Goal: Task Accomplishment & Management: Complete application form

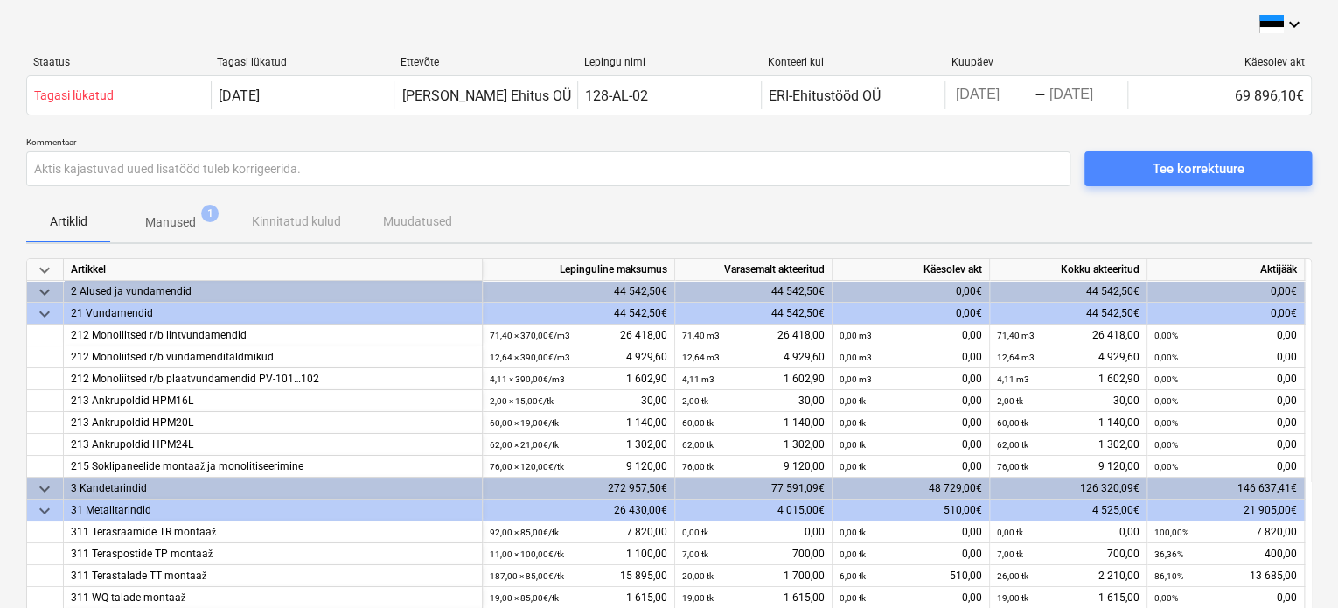
click at [1120, 169] on span "Tee korrektuure" at bounding box center [1197, 168] width 185 height 23
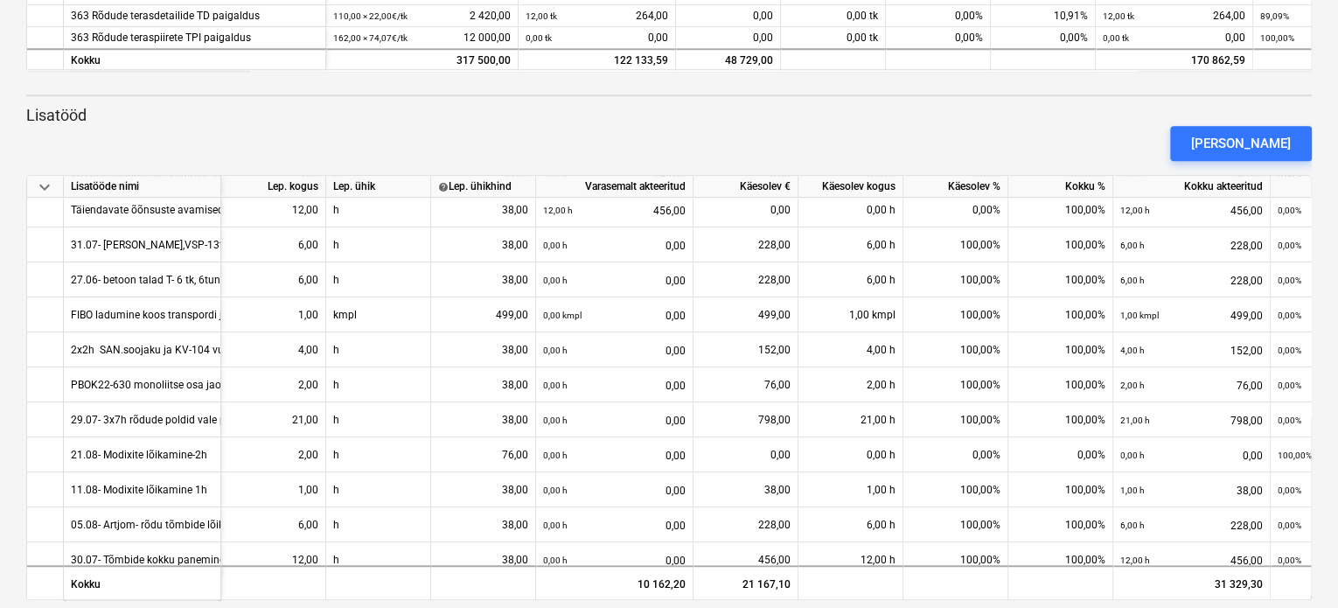
scroll to position [337, 0]
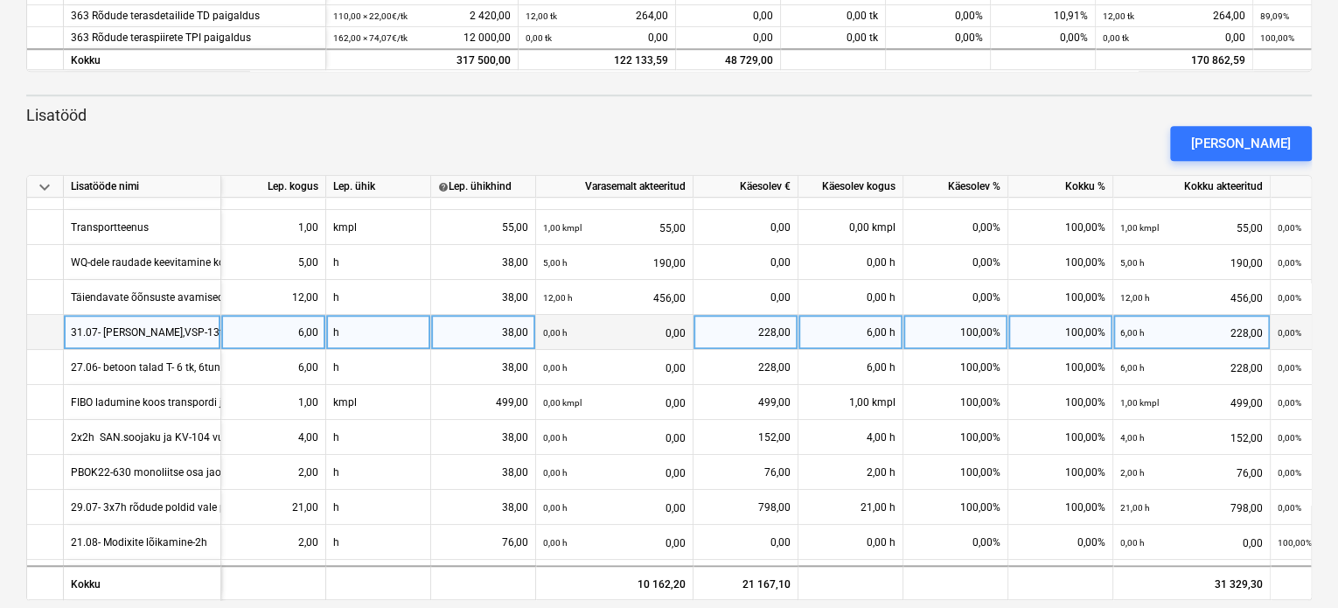
click at [164, 324] on div "31.07- [PERSON_NAME],VSP-13tk., SSP-15tk. Artjom- rõdu tõmbide lõikamine mõõtu …" at bounding box center [277, 332] width 412 height 34
type input "31.07- seinte moRõdu tõmbide lõikamine mõõtu 6h"
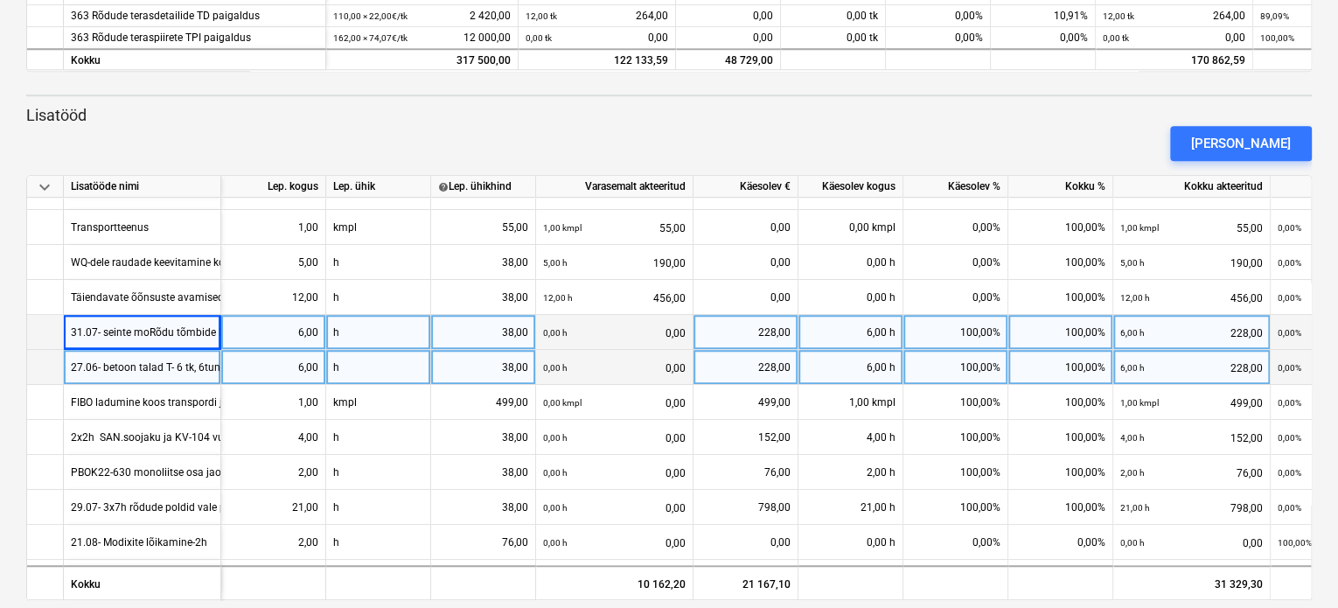
click at [189, 331] on div "31.07- seinte moRõdu tõmbide lõikamine mõõtu 6h" at bounding box center [192, 332] width 243 height 34
click at [157, 326] on input "31.07- seinte moRõdu tõmbide lõikamine mõõtu 6h" at bounding box center [142, 332] width 156 height 34
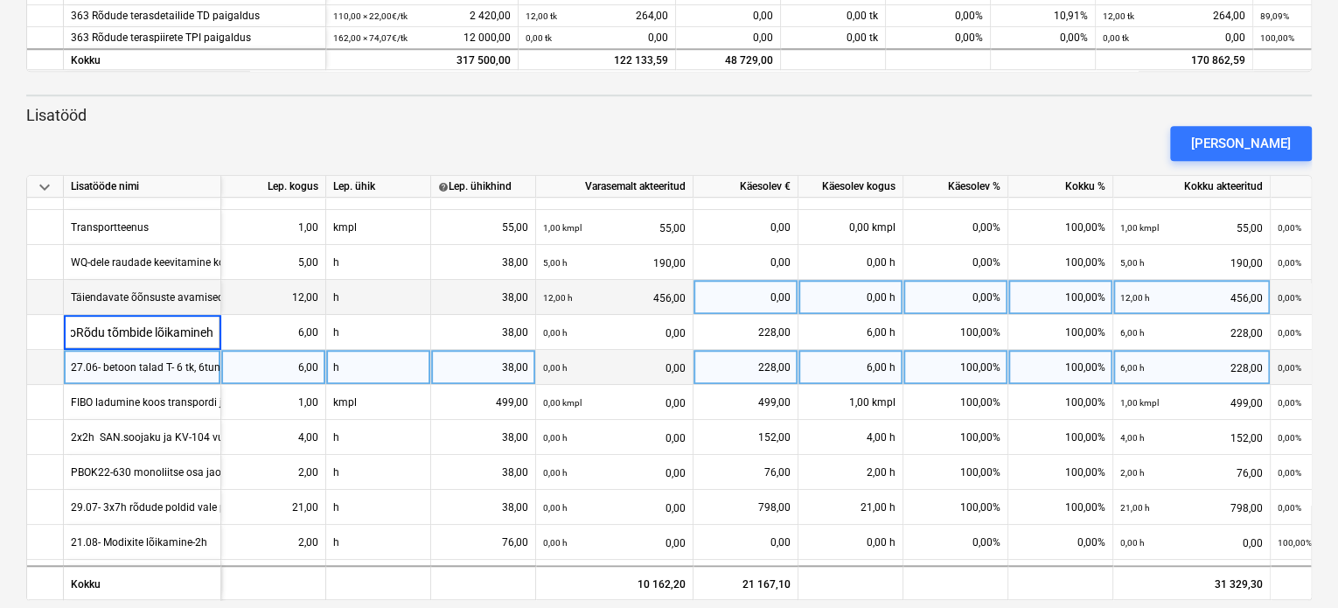
scroll to position [0, 80]
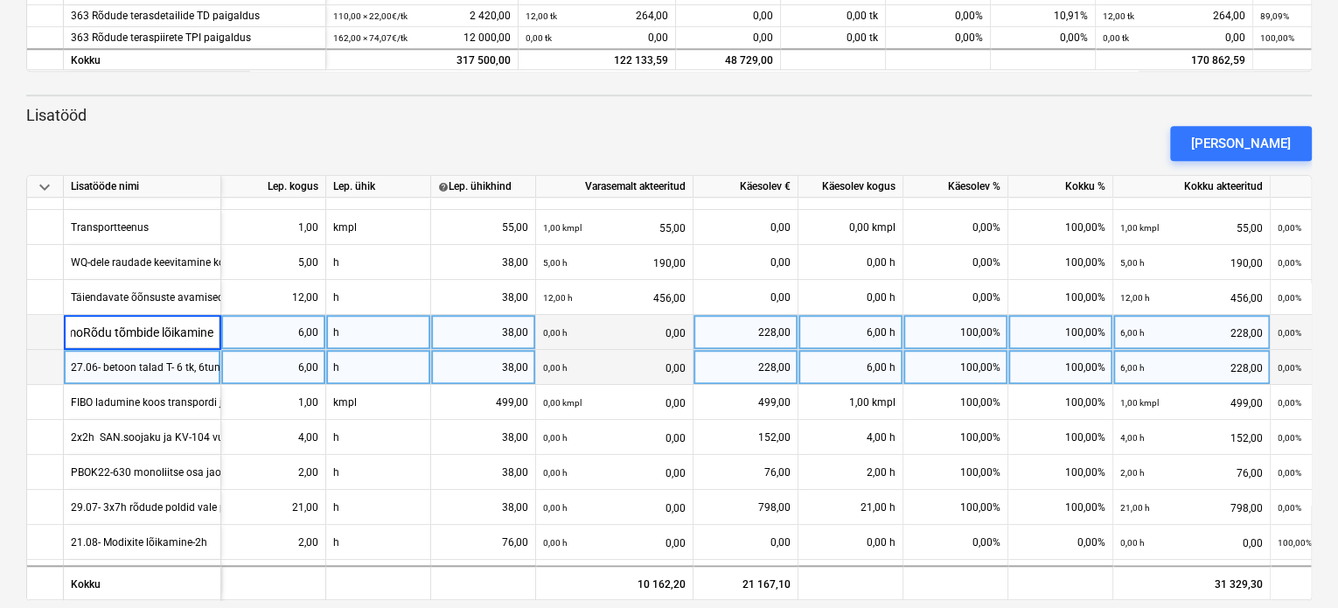
click at [80, 328] on input "31.07- seinte moRõdu tõmbide lõikamine" at bounding box center [142, 332] width 156 height 34
type input "Rõdu tõmbide lõikamine"
click at [145, 365] on div "27.06- betoon talad T- 6 tk, 6tundi betoon talade piikamine ja lihvimine" at bounding box center [237, 367] width 332 height 34
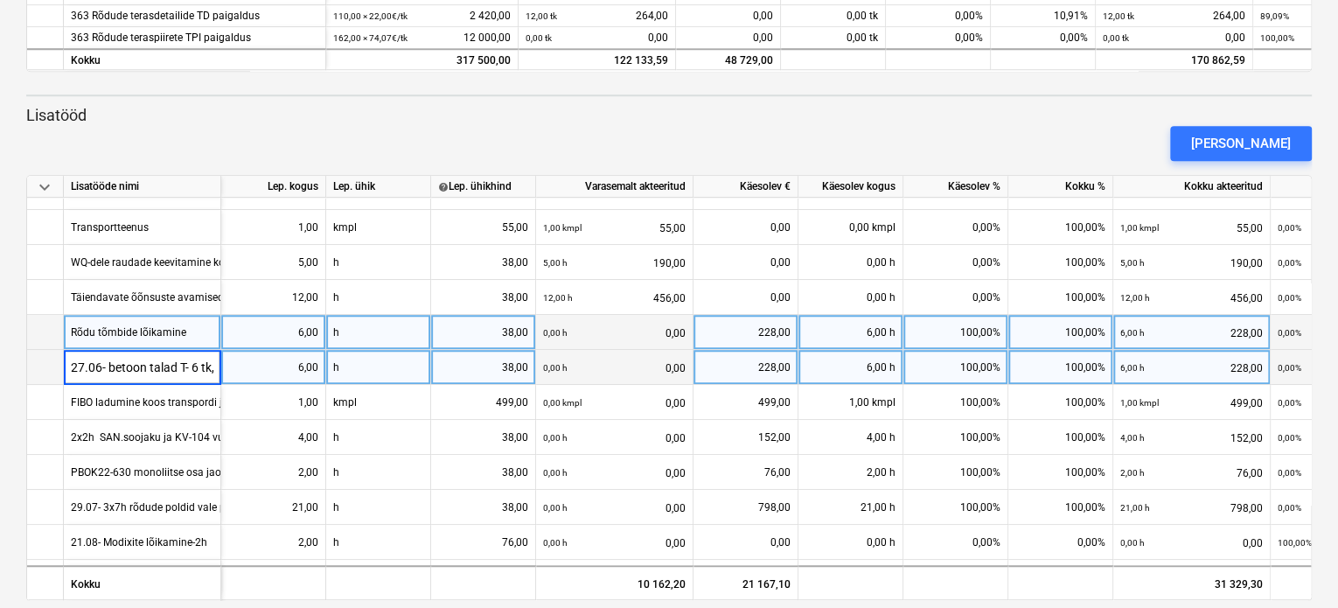
scroll to position [0, 234]
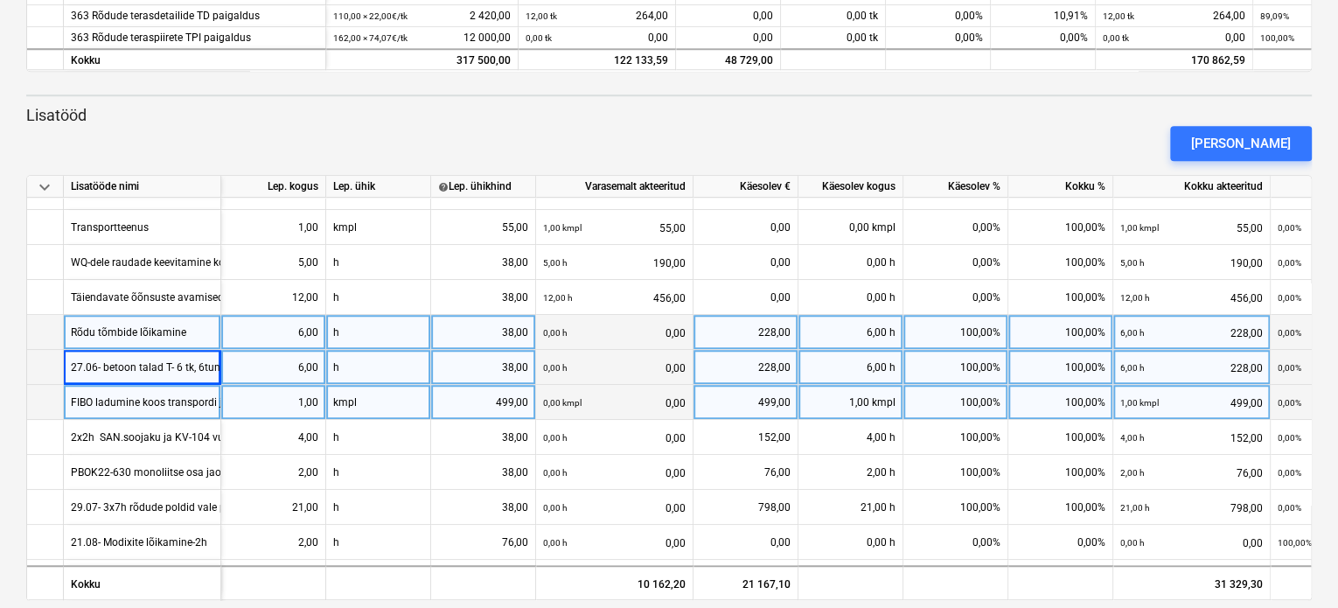
click at [506, 401] on div "499,00" at bounding box center [483, 402] width 90 height 35
click at [759, 398] on div "499,00" at bounding box center [745, 402] width 90 height 35
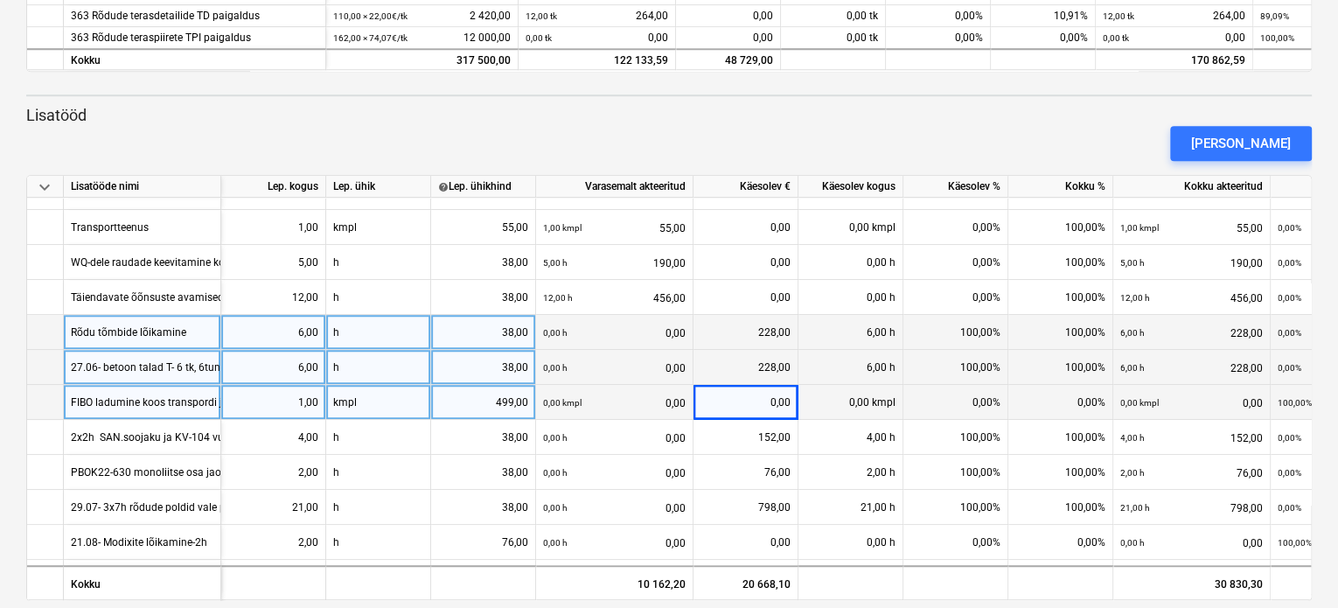
click at [852, 406] on div "0,00 kmpl" at bounding box center [850, 402] width 105 height 35
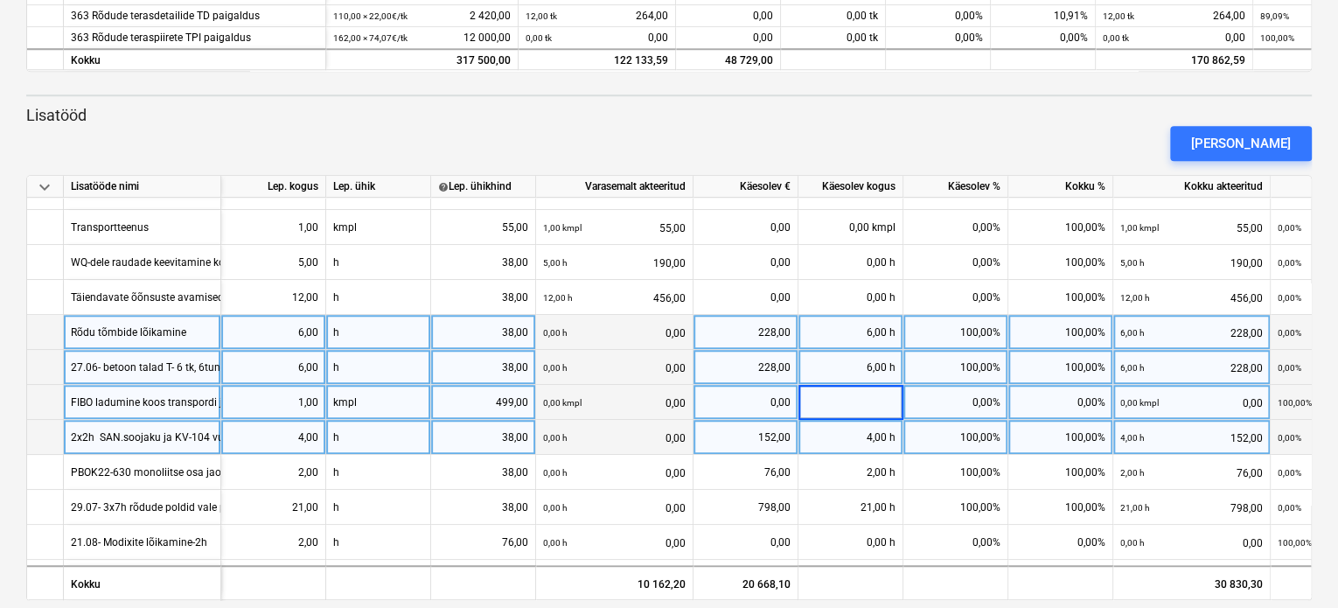
click at [721, 438] on div "152,00" at bounding box center [745, 437] width 90 height 35
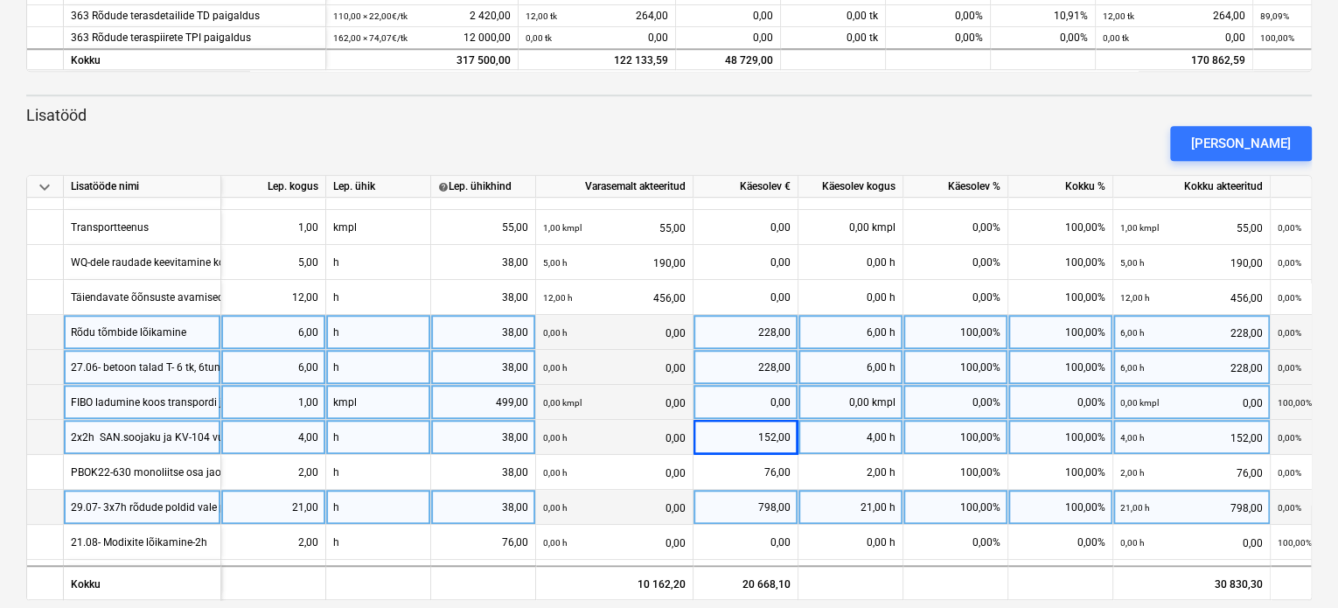
click at [720, 497] on div "798,00" at bounding box center [745, 507] width 90 height 35
click at [863, 511] on div "21,00 h" at bounding box center [850, 507] width 105 height 35
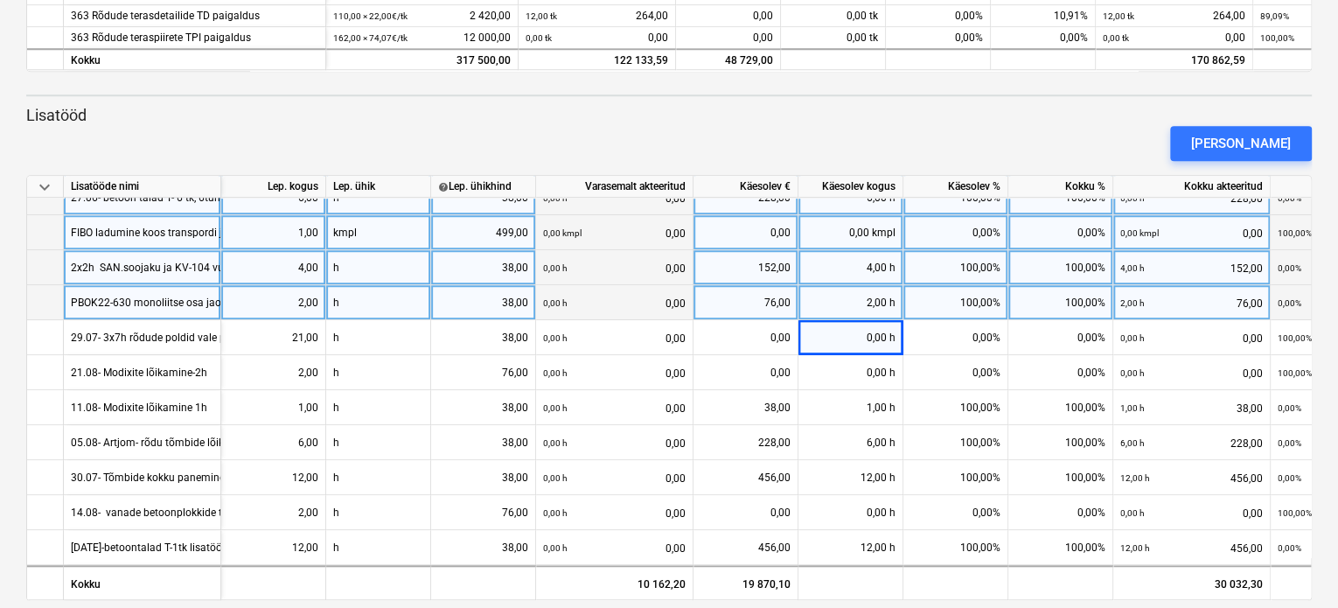
scroll to position [632, 0]
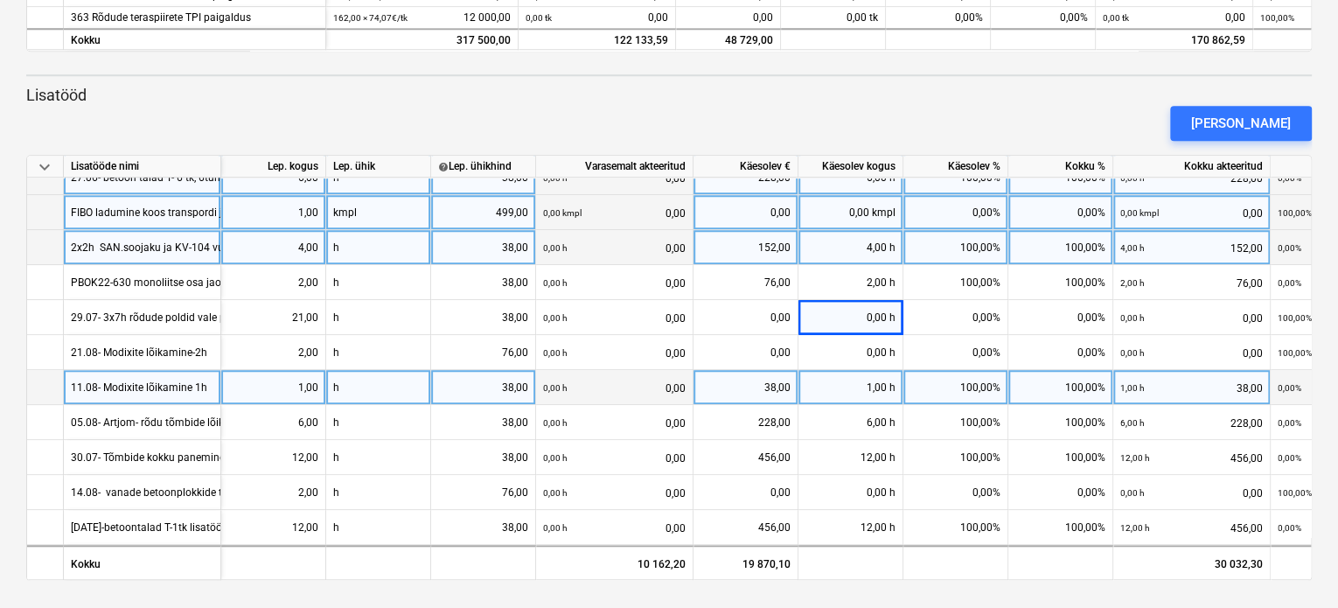
click at [778, 380] on div "38,00" at bounding box center [745, 387] width 90 height 35
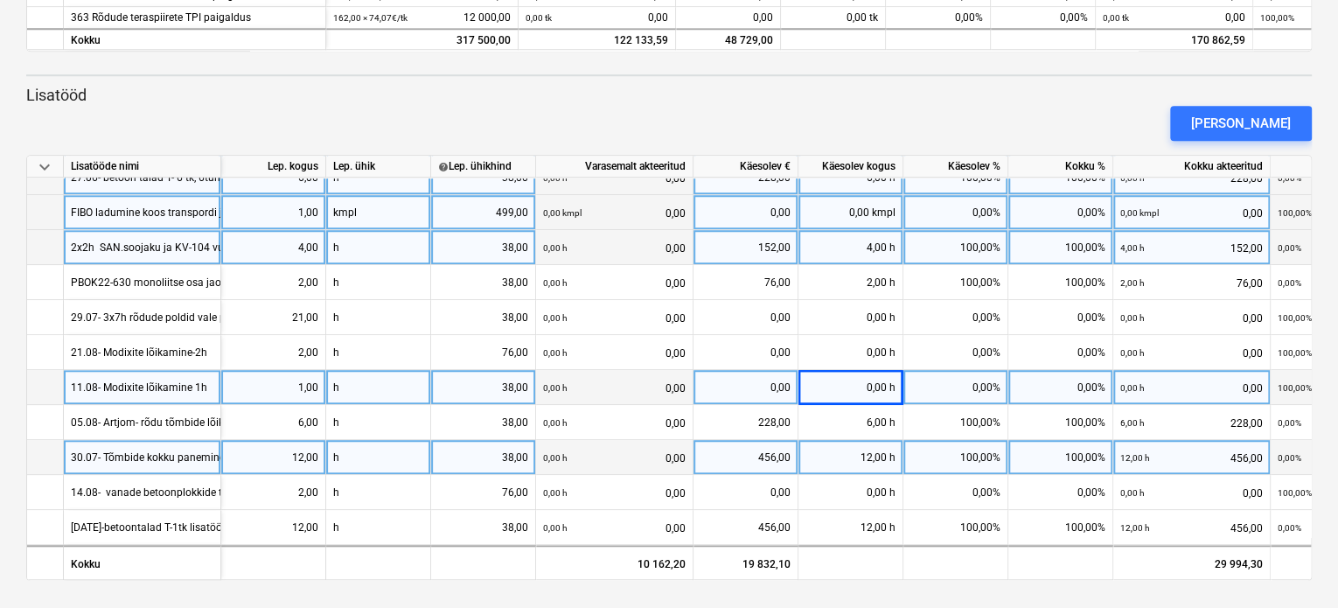
click at [299, 449] on div "12,00" at bounding box center [273, 457] width 90 height 35
type input "6"
click at [834, 445] on div "12,00 h" at bounding box center [850, 457] width 105 height 35
type input "6"
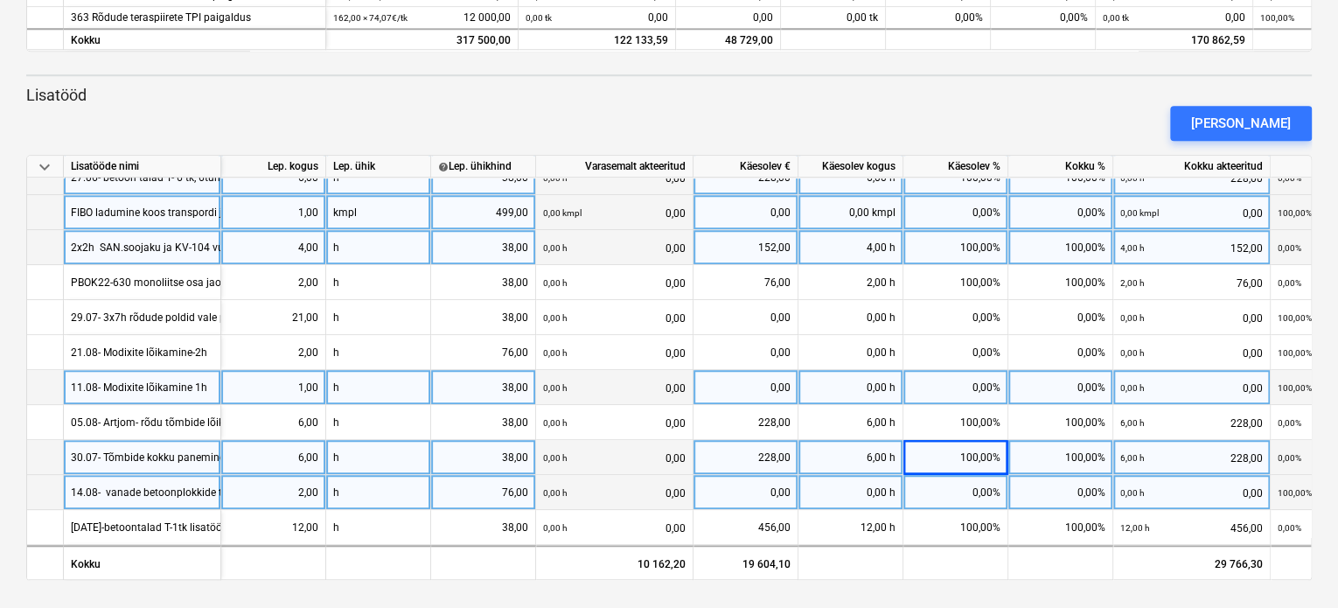
click at [853, 482] on div "0,00 h" at bounding box center [850, 492] width 105 height 35
type input "2"
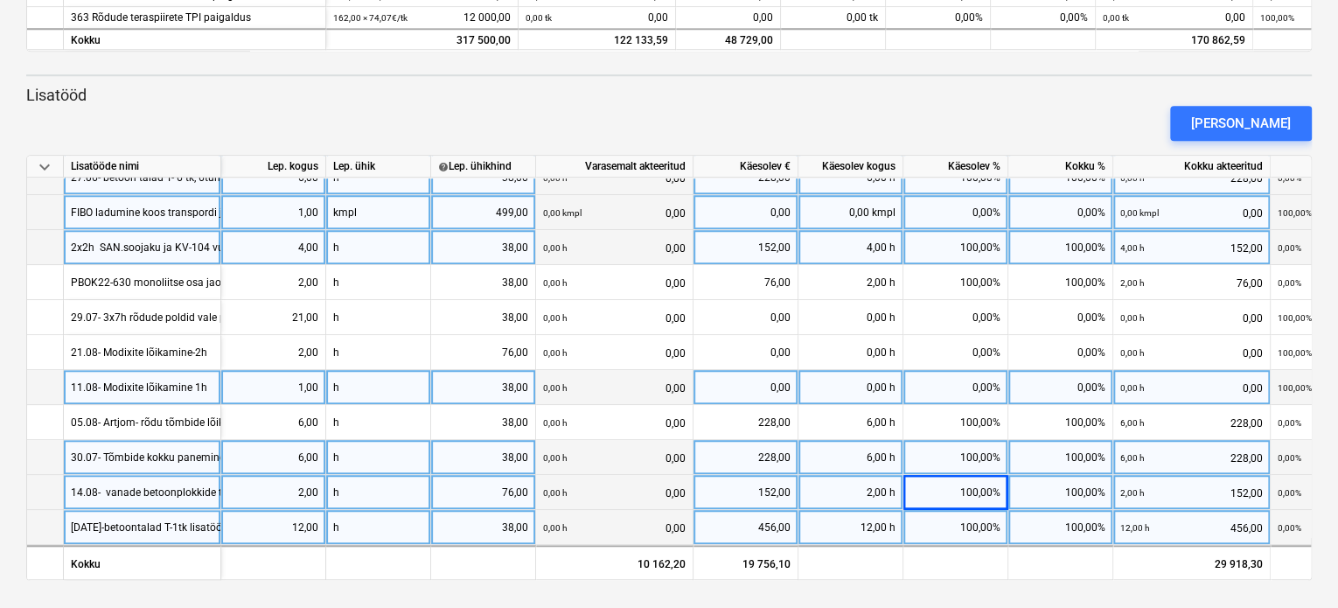
click at [307, 522] on div "12,00" at bounding box center [273, 527] width 90 height 35
type input "4"
click at [874, 512] on div "12,00 h" at bounding box center [850, 527] width 105 height 35
type input "4"
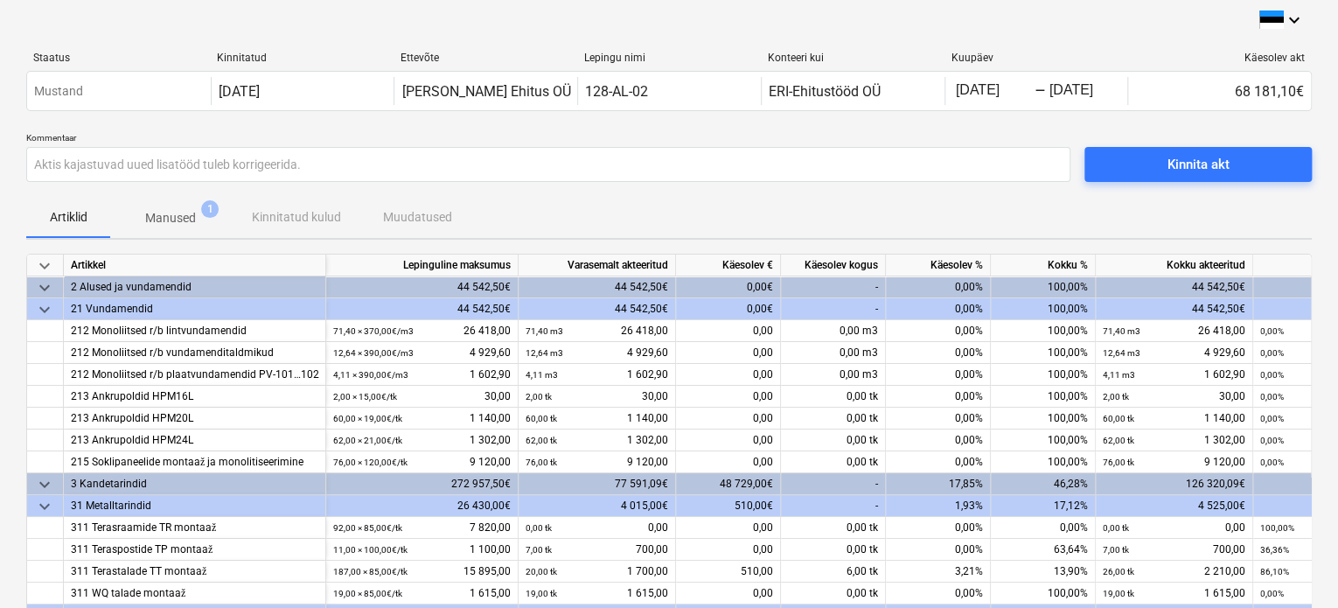
scroll to position [0, 0]
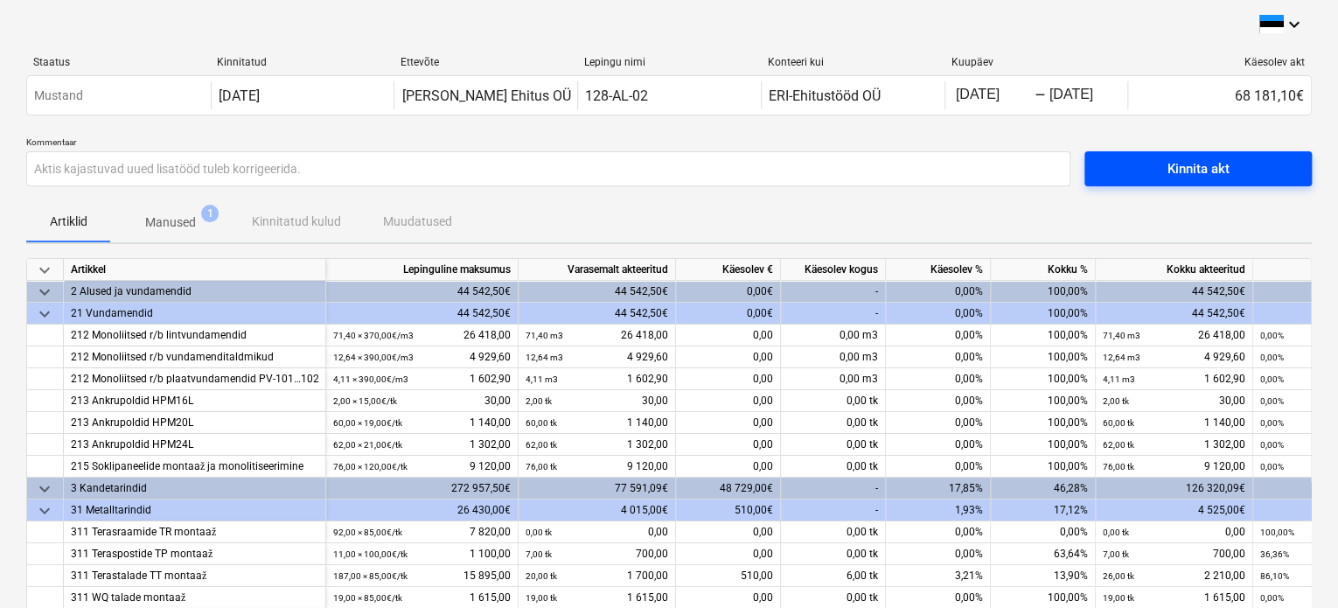
click at [1178, 161] on div "Kinnita akt" at bounding box center [1198, 168] width 62 height 23
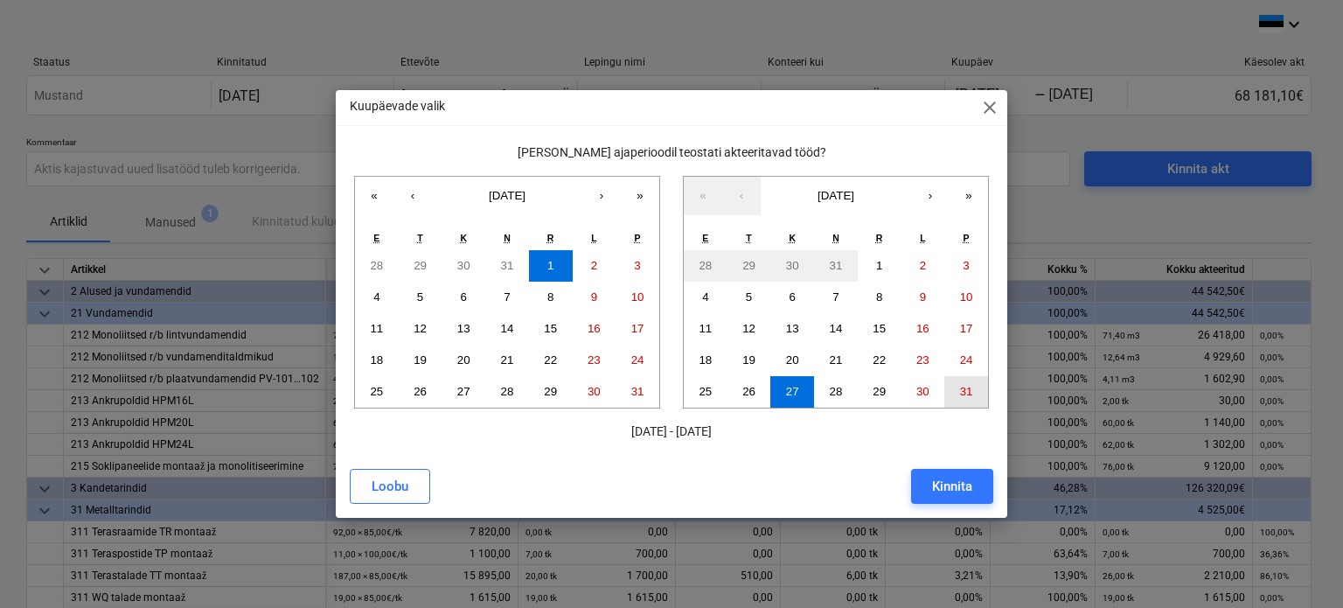
click at [960, 393] on abbr "31" at bounding box center [966, 391] width 13 height 13
click at [933, 485] on div "Kinnita" at bounding box center [952, 486] width 40 height 23
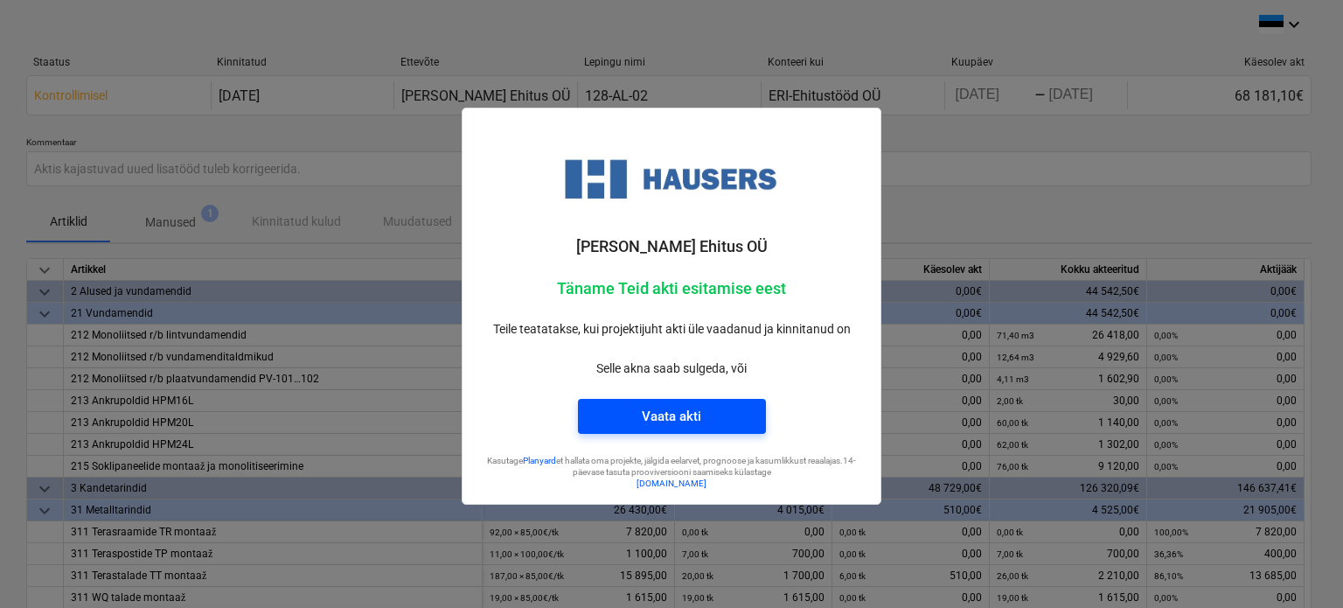
click at [638, 412] on span "Vaata akti" at bounding box center [672, 416] width 146 height 23
